Goal: Navigation & Orientation: Find specific page/section

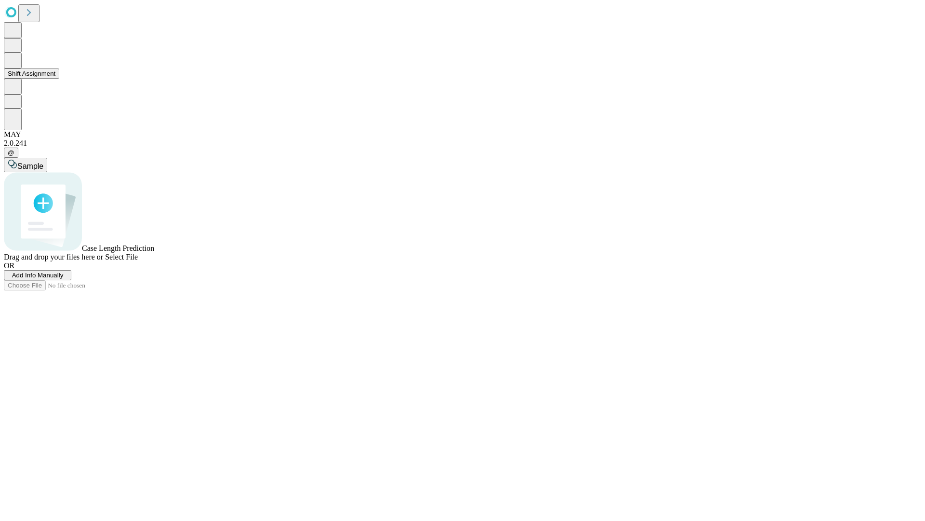
click at [59, 79] on button "Shift Assignment" at bounding box center [31, 73] width 55 height 10
